Goal: Navigation & Orientation: Find specific page/section

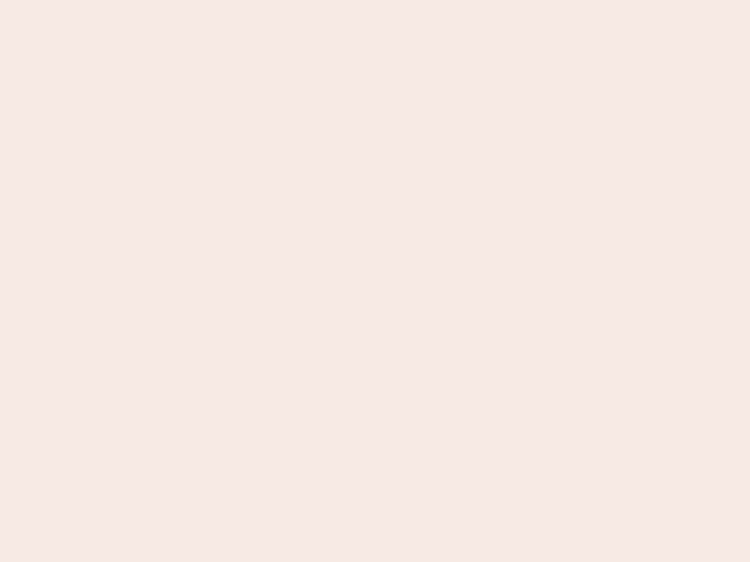
click at [375, 281] on nb-app "Almost there Thank you for registering for Newbook. Your account is under revie…" at bounding box center [375, 281] width 750 height 562
click at [375, 0] on nb-app "Almost there Thank you for registering for Newbook. Your account is under revie…" at bounding box center [375, 281] width 750 height 562
click at [401, 0] on nb-app "Almost there Thank you for registering for Newbook. Your account is under revie…" at bounding box center [375, 281] width 750 height 562
click at [375, 281] on nb-app "Almost there Thank you for registering for Newbook. Your account is under revie…" at bounding box center [375, 281] width 750 height 562
click at [375, 0] on nb-app "Almost there Thank you for registering for Newbook. Your account is under revie…" at bounding box center [375, 281] width 750 height 562
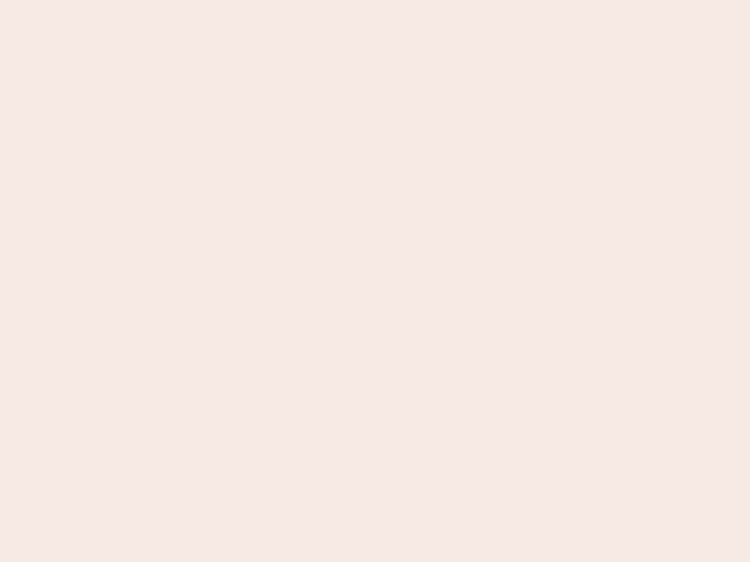
click at [262, 0] on nb-app "Almost there Thank you for registering for Newbook. Your account is under revie…" at bounding box center [375, 281] width 750 height 562
click at [375, 281] on nb-app "Almost there Thank you for registering for Newbook. Your account is under revie…" at bounding box center [375, 281] width 750 height 562
click at [375, 0] on nb-app "Almost there Thank you for registering for Newbook. Your account is under revie…" at bounding box center [375, 281] width 750 height 562
click at [262, 0] on nb-app "Almost there Thank you for registering for Newbook. Your account is under revie…" at bounding box center [375, 281] width 750 height 562
click at [375, 281] on nb-app "Almost there Thank you for registering for Newbook. Your account is under revie…" at bounding box center [375, 281] width 750 height 562
